Goal: Task Accomplishment & Management: Manage account settings

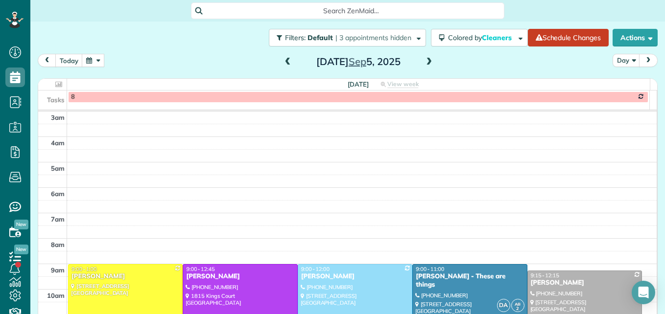
scroll to position [151, 0]
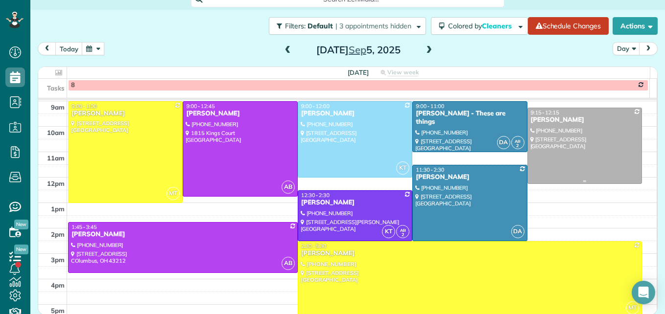
click at [565, 134] on div at bounding box center [585, 145] width 114 height 75
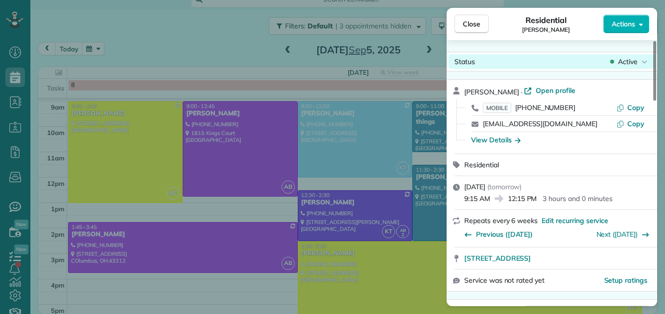
click at [625, 58] on span "Active" at bounding box center [628, 62] width 20 height 10
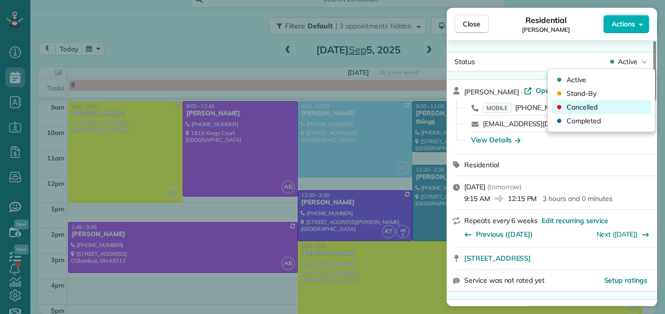
click at [603, 111] on div "Cancelled" at bounding box center [601, 107] width 99 height 14
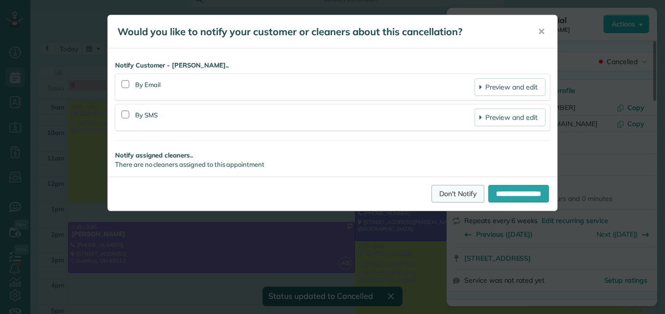
click at [437, 193] on link "Don't Notify" at bounding box center [457, 194] width 53 height 18
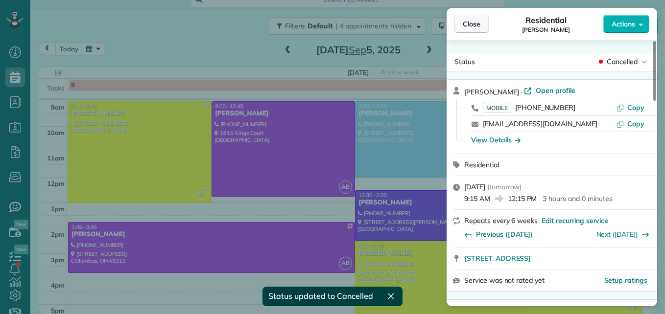
click at [475, 22] on span "Close" at bounding box center [472, 24] width 18 height 10
